Goal: Information Seeking & Learning: Check status

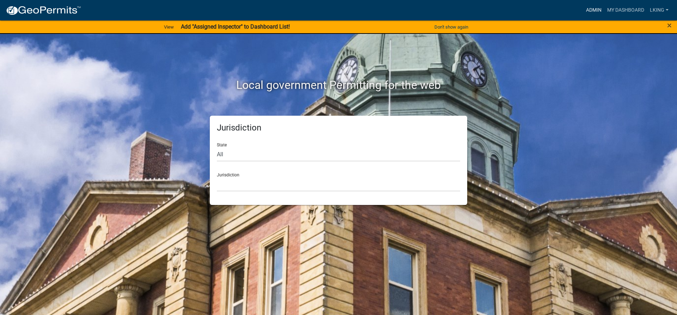
click at [597, 8] on link "Admin" at bounding box center [593, 10] width 21 height 13
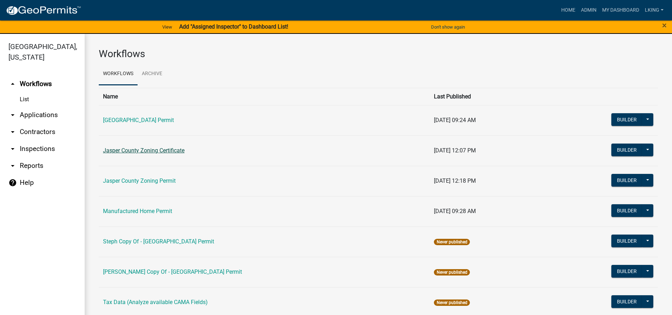
click at [174, 151] on link "Jasper County Zoning Certificate" at bounding box center [143, 150] width 81 height 7
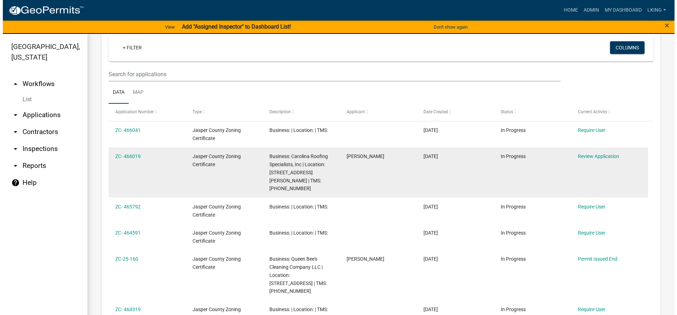
scroll to position [247, 0]
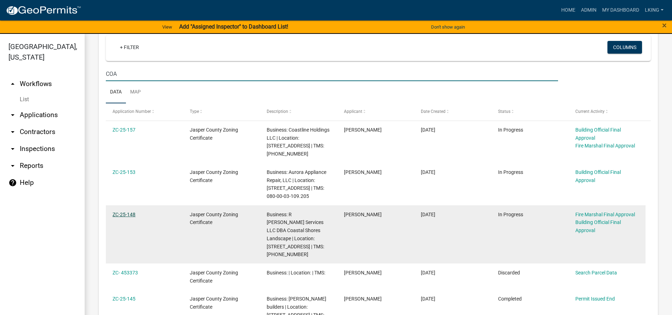
type input "COA"
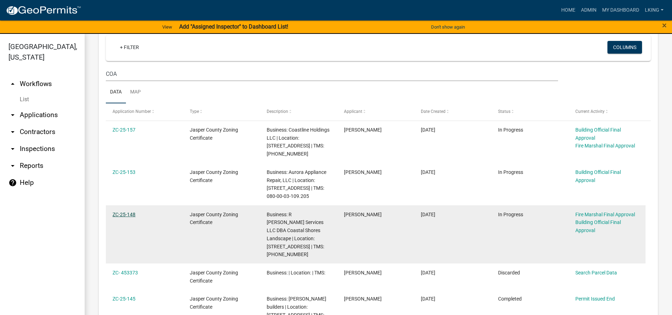
click at [126, 217] on link "ZC-25-148" at bounding box center [123, 215] width 23 height 6
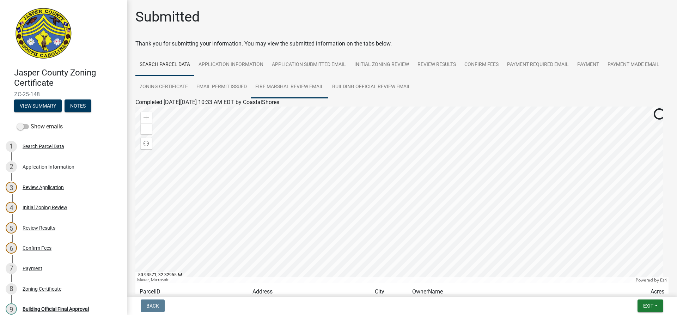
click at [328, 86] on link "Fire Marshal Review Email" at bounding box center [289, 87] width 77 height 23
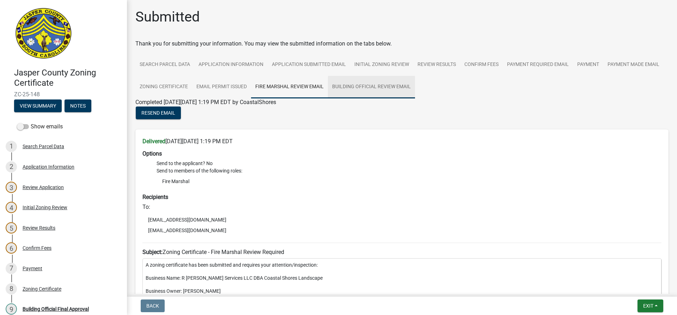
click at [415, 85] on link "Building Official Review Email" at bounding box center [371, 87] width 87 height 23
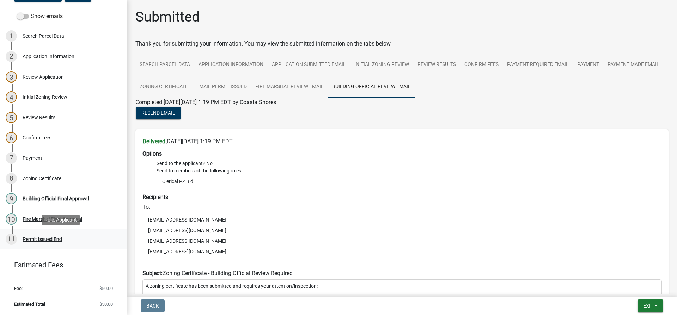
click at [50, 237] on div "Permit Issued End" at bounding box center [42, 239] width 39 height 5
click at [49, 240] on div "Permit Issued End" at bounding box center [42, 239] width 39 height 5
click at [51, 200] on div "Building Official Final Approval" at bounding box center [56, 198] width 66 height 5
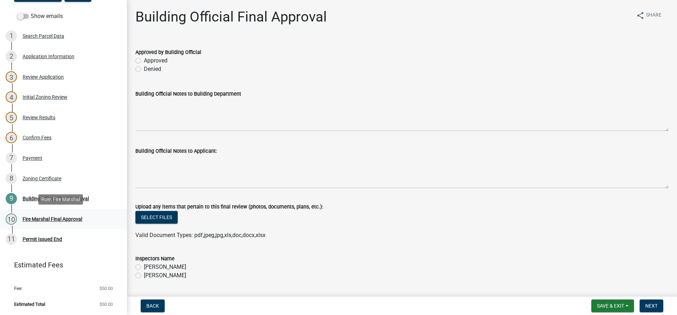
click at [62, 221] on div "Fire Marshal Final Approval" at bounding box center [53, 218] width 60 height 5
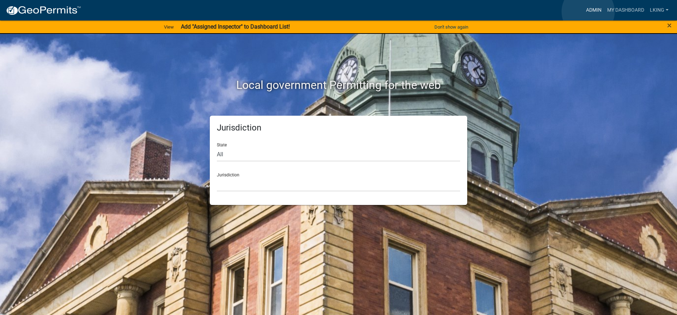
click at [588, 12] on link "Admin" at bounding box center [593, 10] width 21 height 13
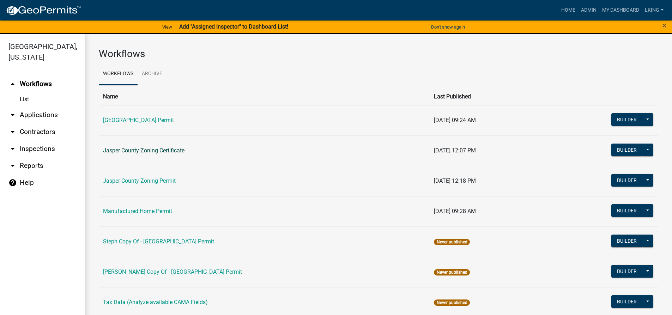
click at [147, 152] on link "Jasper County Zoning Certificate" at bounding box center [143, 150] width 81 height 7
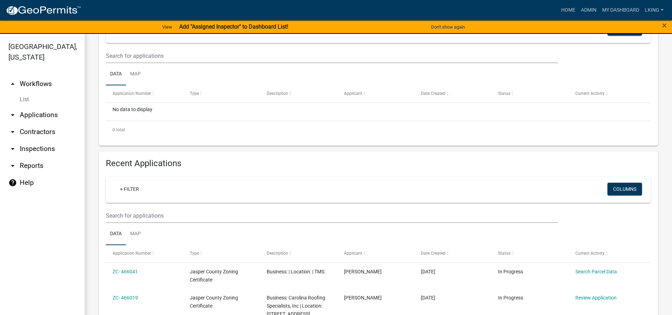
scroll to position [106, 0]
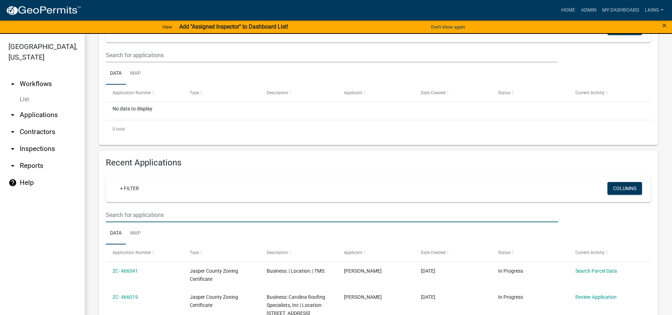
click at [137, 62] on input "text" at bounding box center [332, 55] width 452 height 14
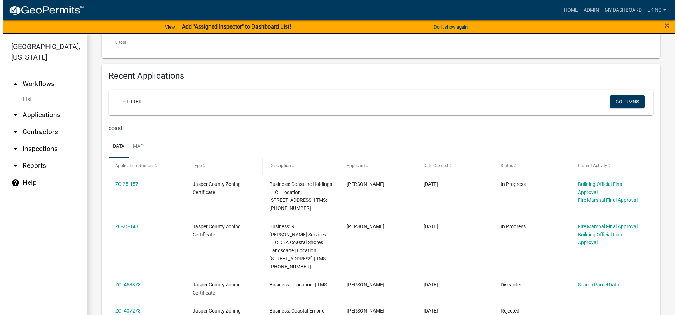
scroll to position [212, 0]
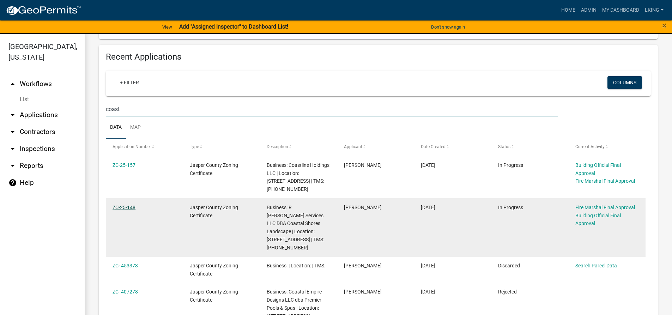
type input "coast"
click at [118, 207] on link "ZC-25-148" at bounding box center [123, 207] width 23 height 6
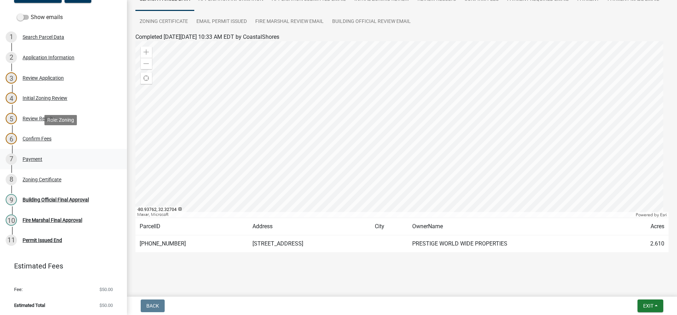
scroll to position [110, 0]
click at [42, 240] on div "Permit Issued End" at bounding box center [42, 239] width 39 height 5
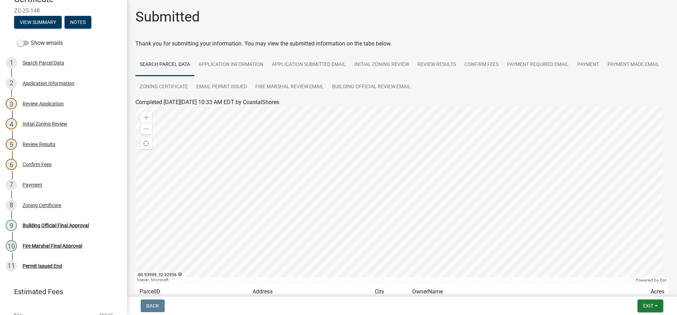
scroll to position [5, 0]
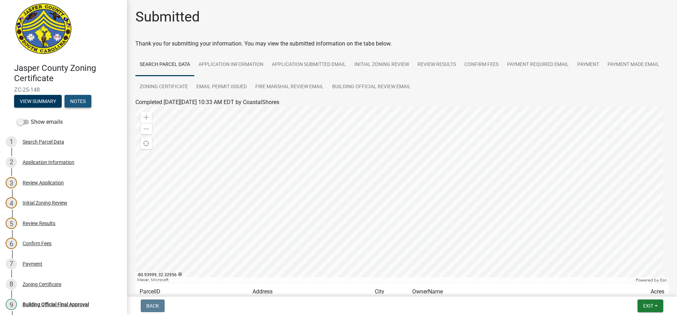
click at [73, 103] on button "Notes" at bounding box center [78, 101] width 27 height 13
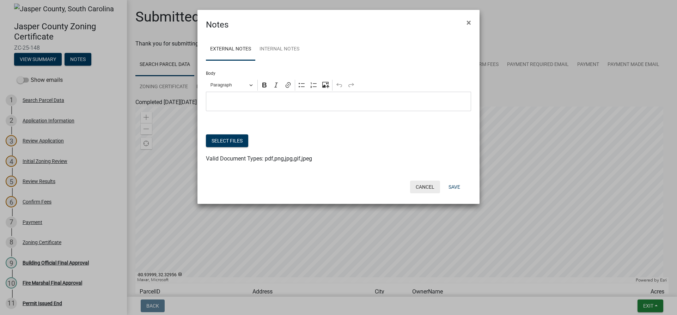
click at [428, 185] on button "Cancel" at bounding box center [425, 187] width 30 height 13
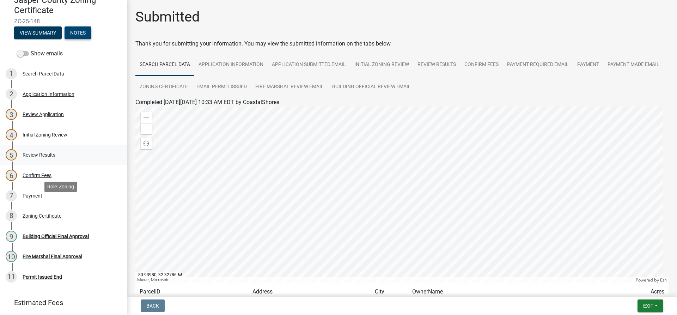
scroll to position [0, 0]
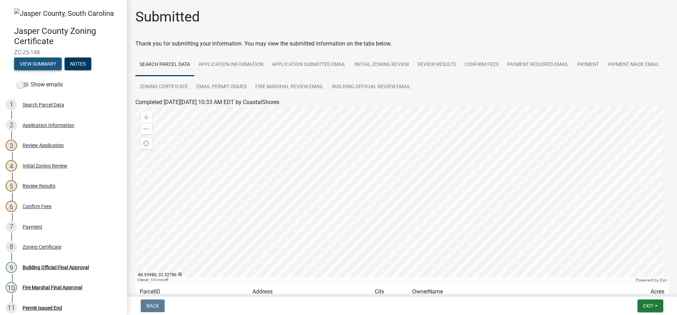
click at [50, 63] on button "View Summary" at bounding box center [38, 63] width 48 height 13
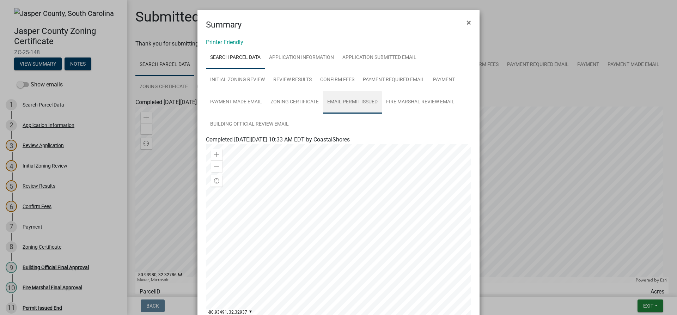
click at [376, 103] on link "Email Permit Issued" at bounding box center [352, 102] width 59 height 23
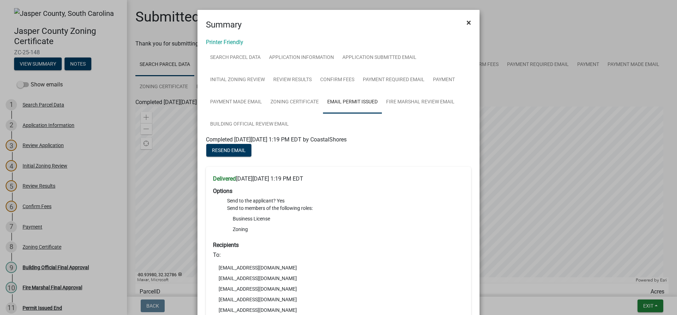
click at [463, 21] on button "×" at bounding box center [469, 23] width 16 height 20
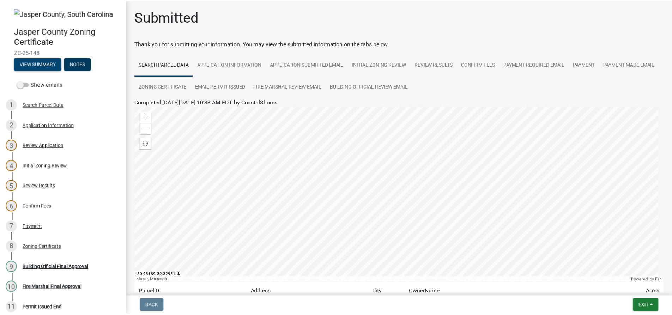
scroll to position [65, 0]
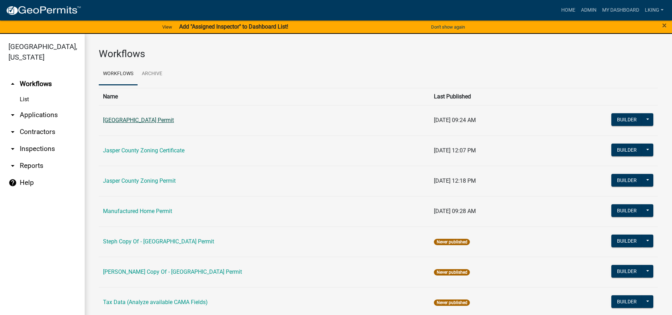
click at [163, 122] on link "Jasper County Building Permit" at bounding box center [138, 120] width 71 height 7
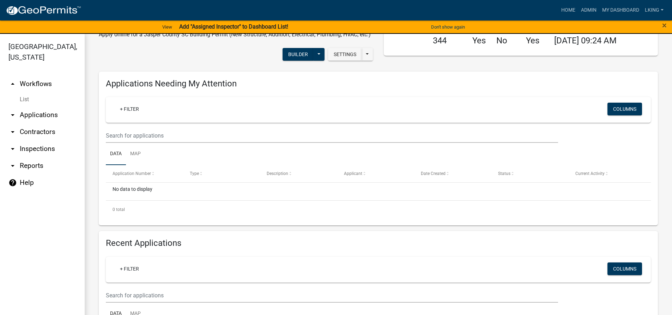
scroll to position [106, 0]
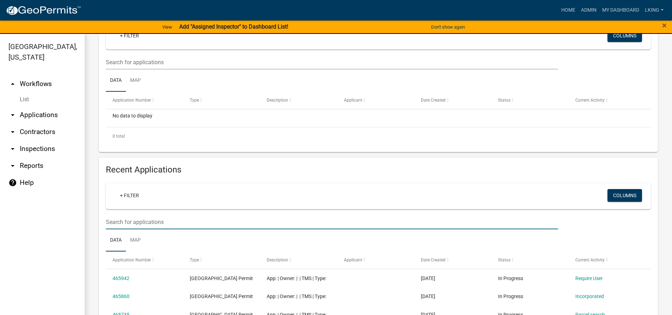
click at [131, 69] on input "text" at bounding box center [332, 62] width 452 height 14
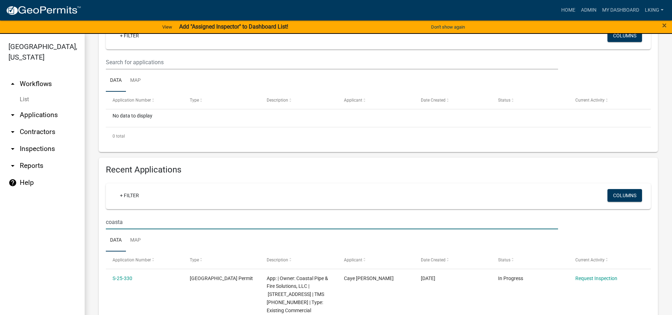
type input "coastal"
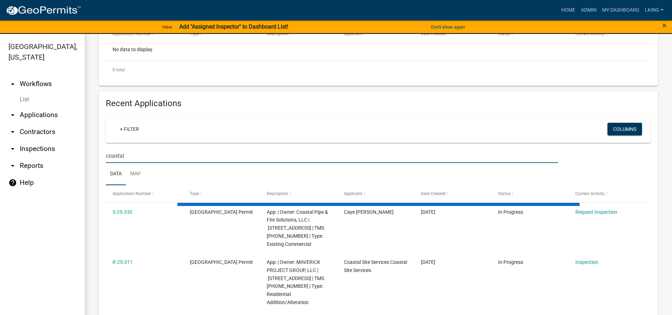
scroll to position [35, 0]
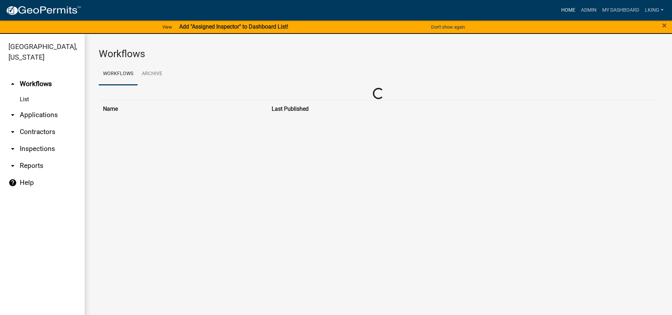
click at [563, 10] on link "Home" at bounding box center [568, 10] width 20 height 13
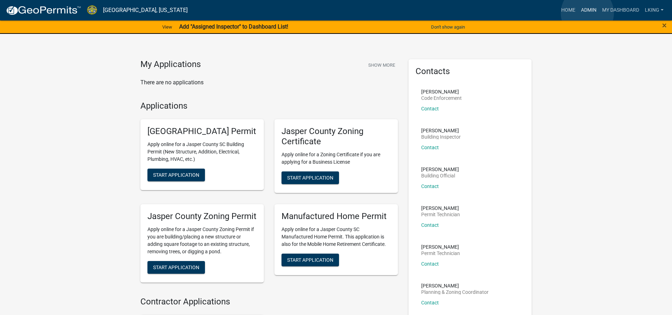
click at [587, 13] on link "Admin" at bounding box center [588, 10] width 21 height 13
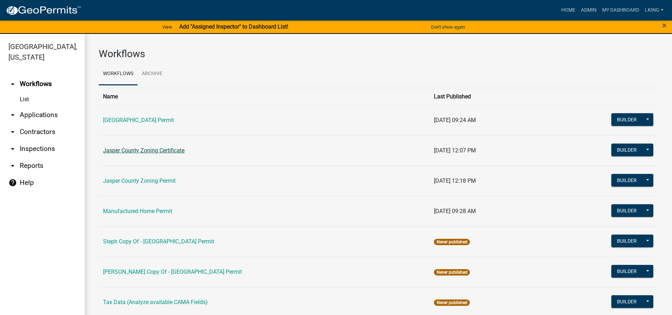
click at [149, 149] on link "Jasper County Zoning Certificate" at bounding box center [143, 150] width 81 height 7
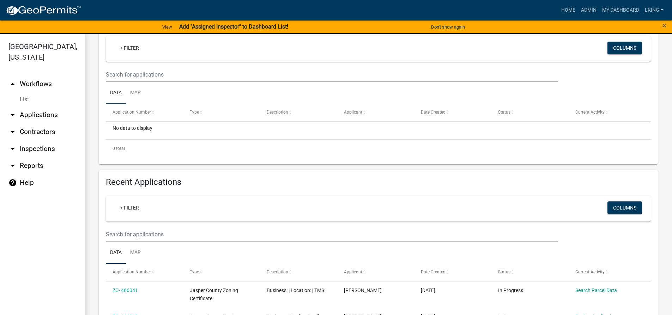
scroll to position [106, 0]
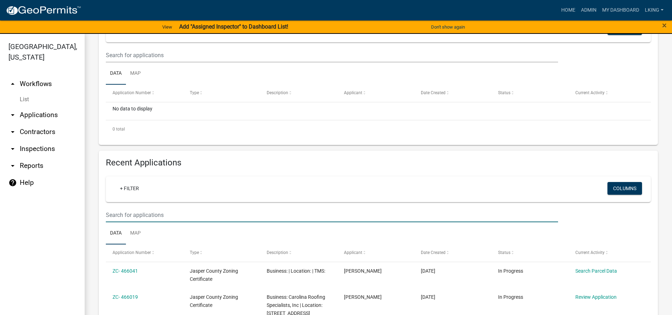
click at [141, 62] on input "text" at bounding box center [332, 55] width 452 height 14
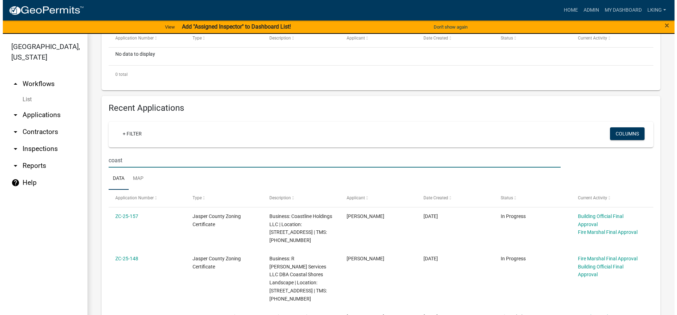
scroll to position [212, 0]
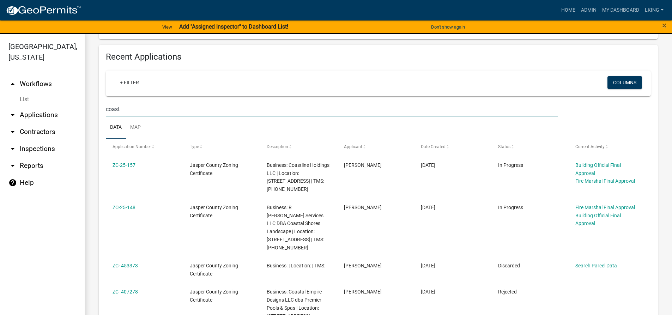
type input "coast"
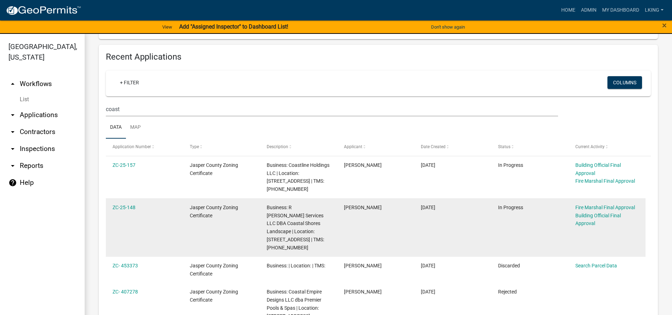
click at [128, 210] on div "ZC-25-148" at bounding box center [143, 207] width 63 height 8
click at [128, 208] on link "ZC-25-148" at bounding box center [123, 207] width 23 height 6
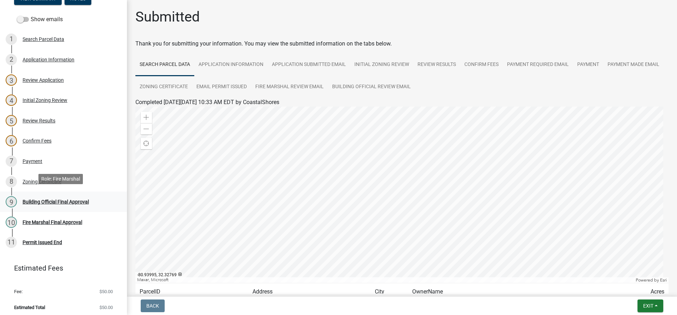
scroll to position [110, 0]
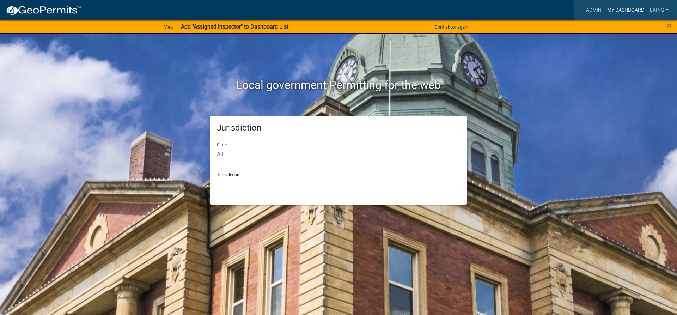
click at [627, 7] on link "My Dashboard" at bounding box center [625, 10] width 43 height 13
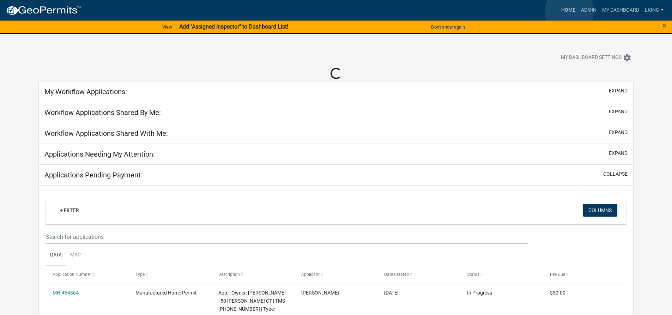
click at [569, 12] on link "Home" at bounding box center [568, 10] width 20 height 13
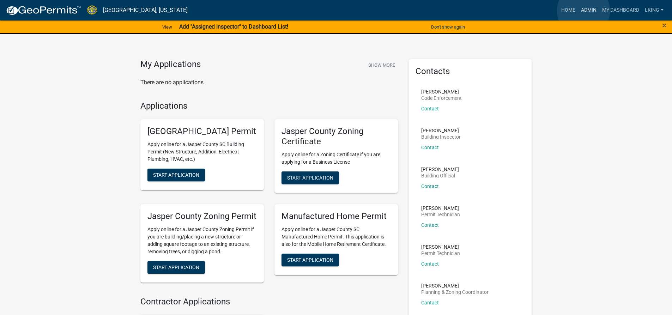
click at [584, 11] on link "Admin" at bounding box center [588, 10] width 21 height 13
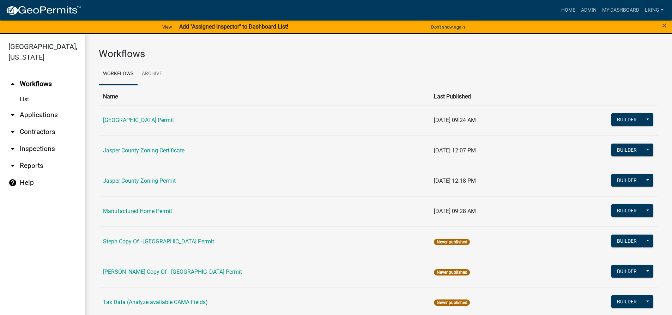
click at [138, 154] on td "Jasper County Zoning Certificate" at bounding box center [264, 150] width 331 height 30
click at [142, 149] on link "Jasper County Zoning Certificate" at bounding box center [143, 150] width 81 height 7
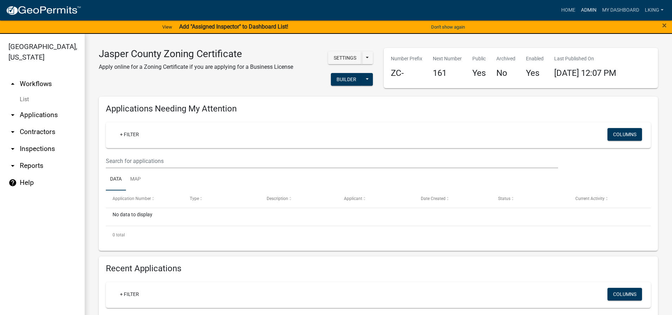
click at [583, 9] on link "Admin" at bounding box center [588, 10] width 21 height 13
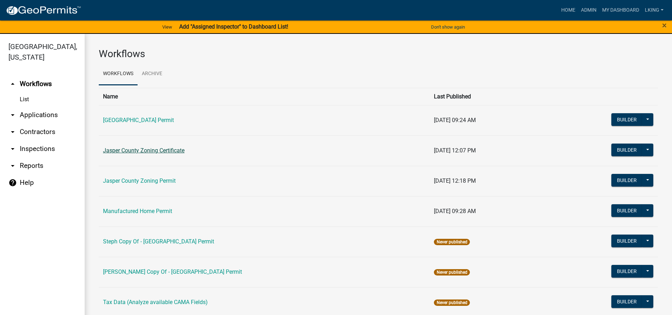
click at [165, 149] on link "Jasper County Zoning Certificate" at bounding box center [143, 150] width 81 height 7
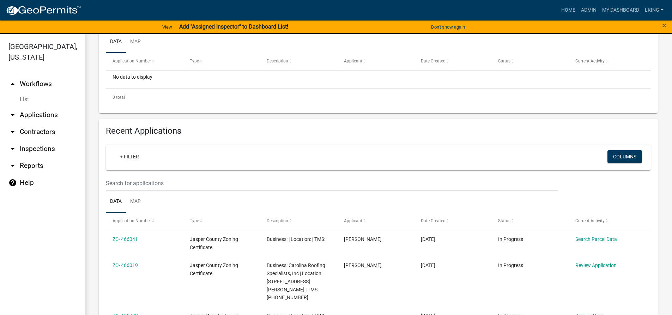
scroll to position [124, 0]
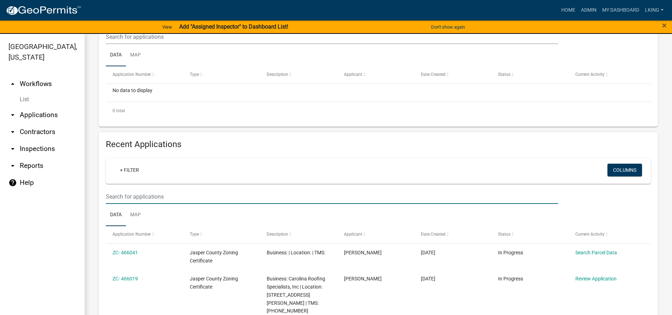
click at [151, 196] on input "text" at bounding box center [332, 196] width 452 height 14
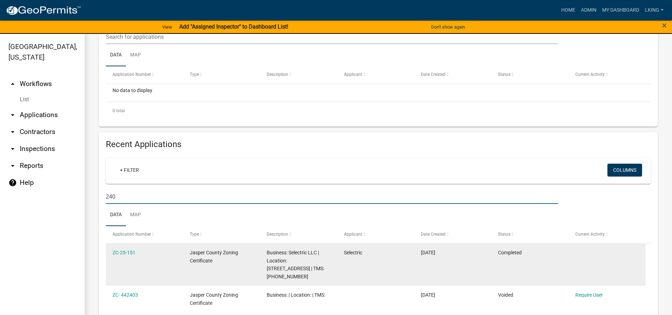
type input "240"
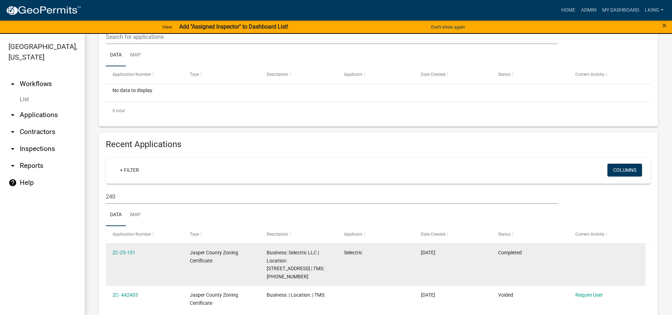
click at [114, 255] on div "ZC-25-151" at bounding box center [143, 253] width 63 height 8
click at [117, 254] on link "ZC-25-151" at bounding box center [123, 253] width 23 height 6
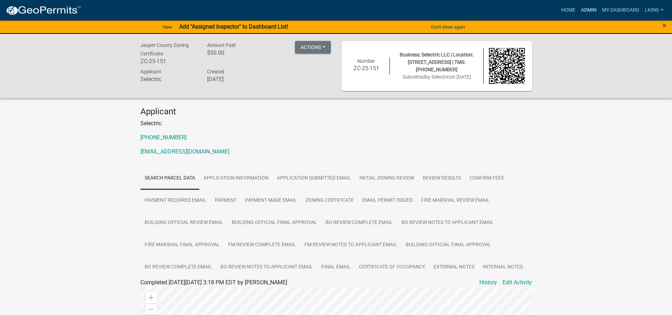
click at [590, 11] on link "Admin" at bounding box center [588, 10] width 21 height 13
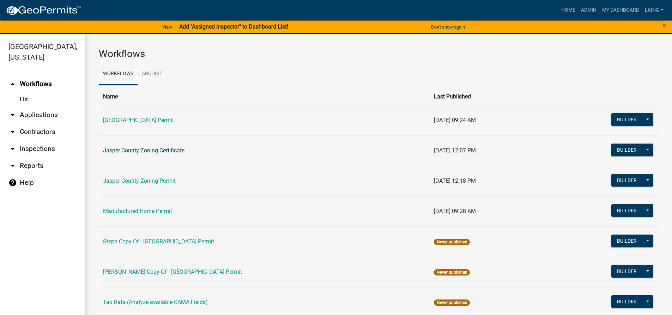
click at [135, 148] on link "Jasper County Zoning Certificate" at bounding box center [143, 150] width 81 height 7
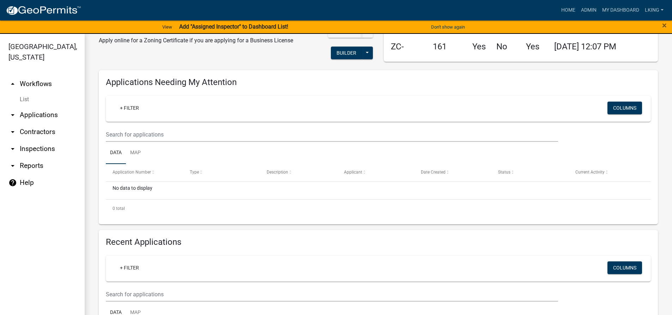
scroll to position [71, 0]
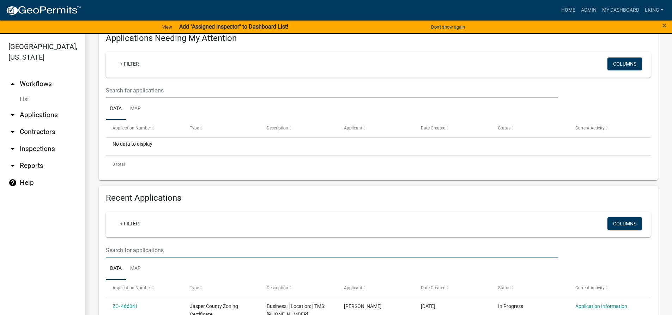
click at [139, 98] on input "text" at bounding box center [332, 90] width 452 height 14
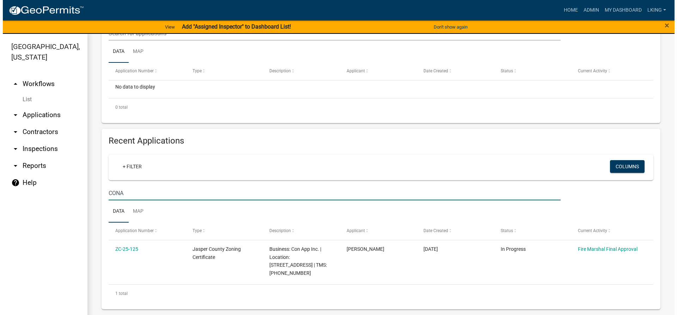
scroll to position [120, 0]
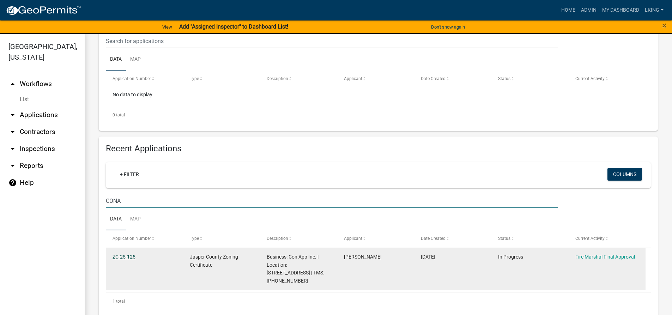
type input "CONA"
click at [130, 257] on link "ZC-25-125" at bounding box center [123, 257] width 23 height 6
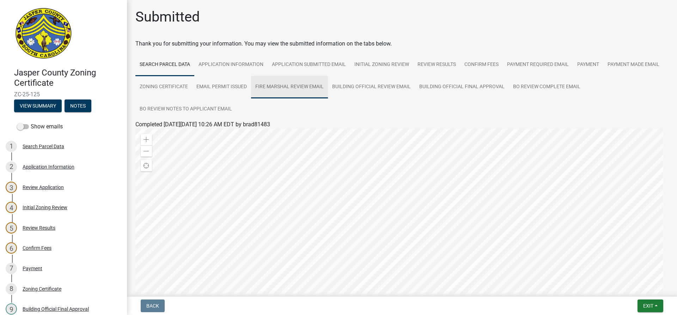
click at [328, 89] on link "Fire Marshal Review Email" at bounding box center [289, 87] width 77 height 23
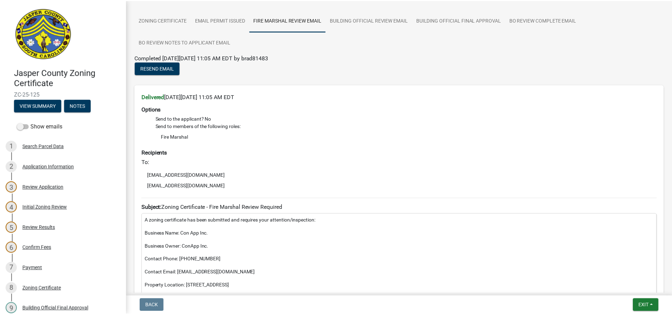
scroll to position [71, 0]
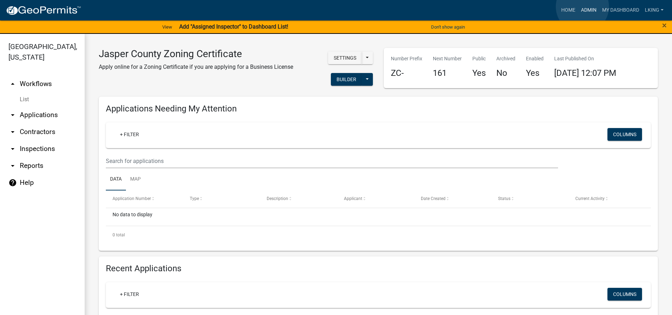
click at [582, 7] on link "Admin" at bounding box center [588, 10] width 21 height 13
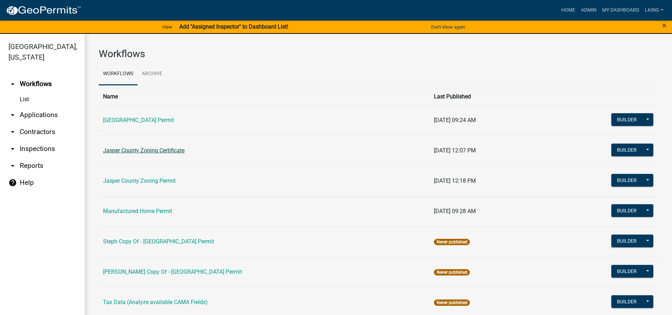
click at [156, 149] on link "Jasper County Zoning Certificate" at bounding box center [143, 150] width 81 height 7
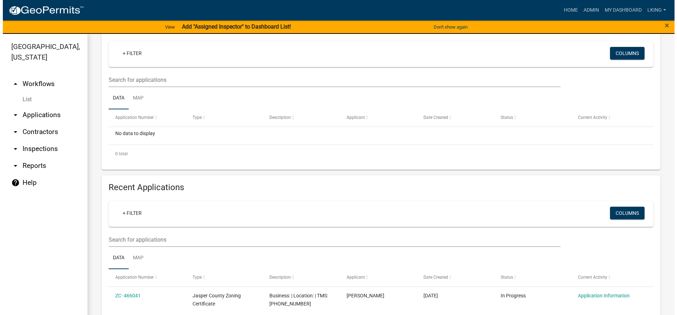
scroll to position [106, 0]
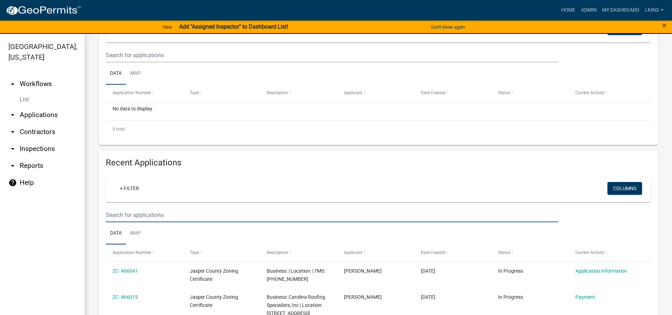
click at [147, 62] on input "text" at bounding box center [332, 55] width 452 height 14
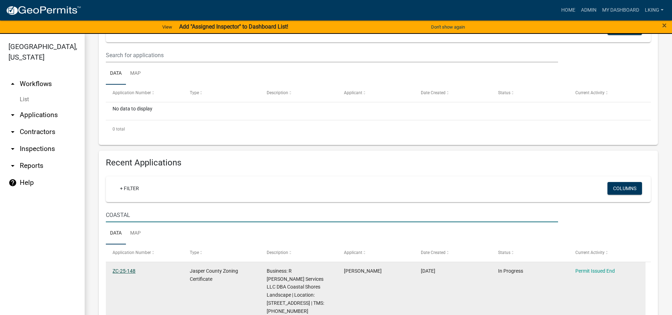
type input "COASTAL"
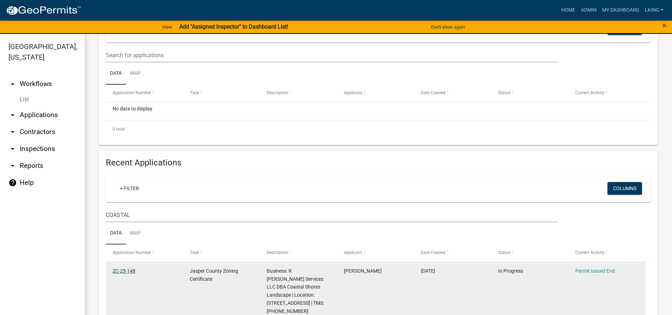
click at [122, 273] on link "ZC-25-148" at bounding box center [123, 271] width 23 height 6
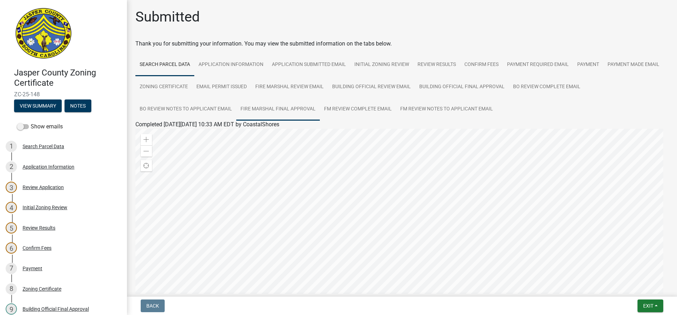
click at [283, 111] on link "Fire Marshal Final Approval" at bounding box center [278, 109] width 84 height 23
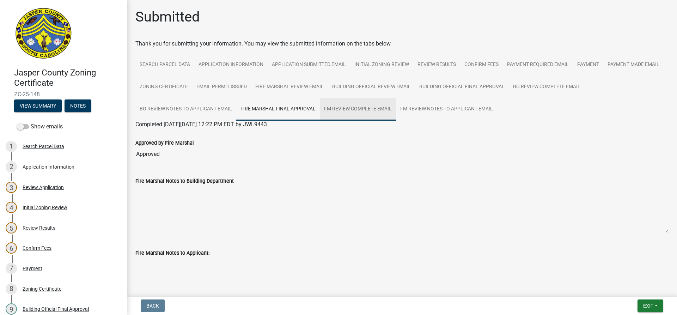
click at [327, 109] on link "FM Review Complete Email" at bounding box center [358, 109] width 76 height 23
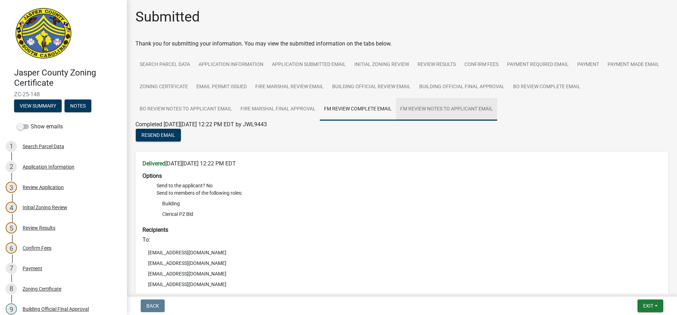
click at [460, 108] on link "FM Review Notes to Applicant Email" at bounding box center [446, 109] width 101 height 23
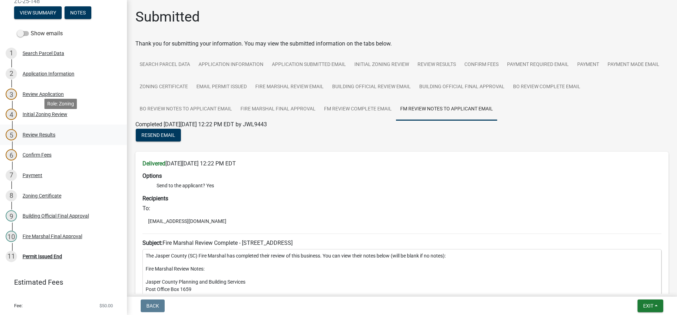
scroll to position [110, 0]
